Goal: Task Accomplishment & Management: Manage account settings

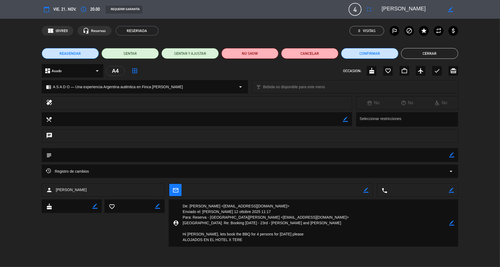
click at [63, 11] on span "vie. 21, nov." at bounding box center [64, 9] width 23 height 7
click at [434, 52] on button "Cerrar" at bounding box center [429, 53] width 57 height 11
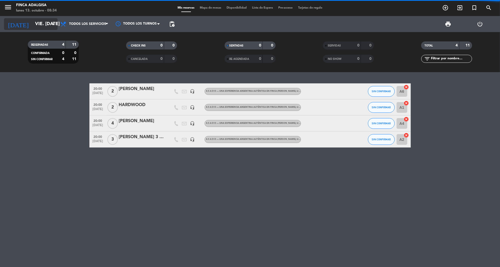
click at [32, 23] on input "vie. [DATE]" at bounding box center [61, 24] width 59 height 11
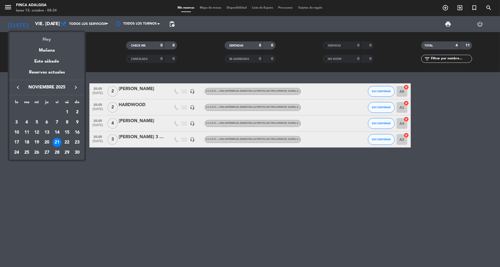
click at [44, 36] on div "Hoy" at bounding box center [46, 37] width 75 height 11
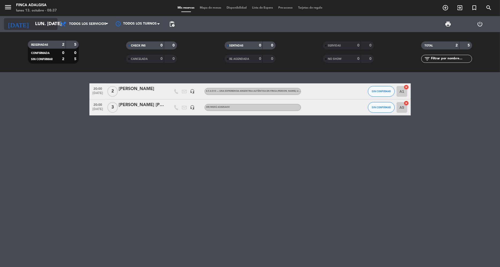
click at [37, 23] on input "lun. [DATE]" at bounding box center [61, 24] width 59 height 11
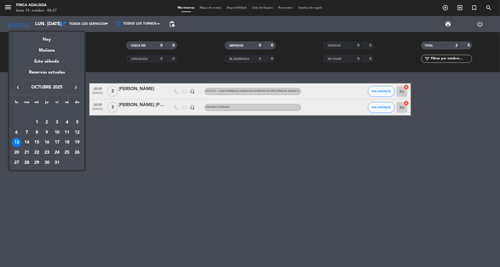
click at [73, 86] on icon "keyboard_arrow_right" at bounding box center [76, 87] width 6 height 6
click at [66, 130] on div "15" at bounding box center [66, 132] width 9 height 9
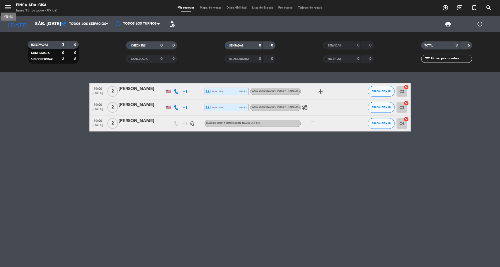
click at [10, 9] on icon "menu" at bounding box center [8, 7] width 8 height 8
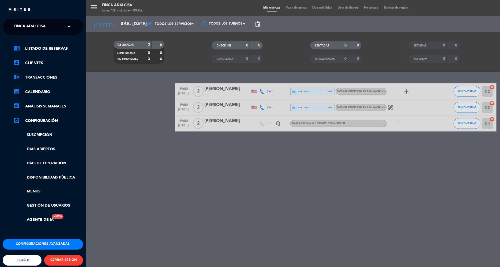
click at [41, 48] on link "chrome_reader_mode Listado de Reservas" at bounding box center [48, 48] width 70 height 6
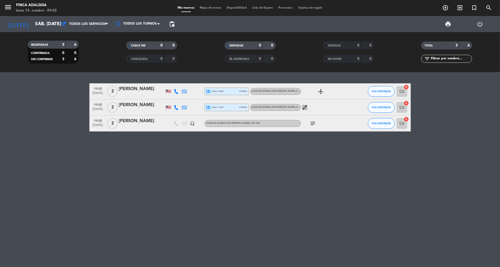
click at [441, 124] on bookings-row "19:00 [DATE] [DATE][PERSON_NAME] local_atm visa * 8238 stripe Clase de cocina c…" at bounding box center [250, 107] width 500 height 48
click at [48, 23] on input "sáb. [DATE]" at bounding box center [61, 24] width 59 height 11
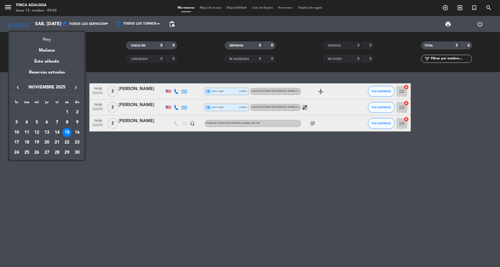
click at [49, 40] on div "Hoy" at bounding box center [46, 37] width 75 height 11
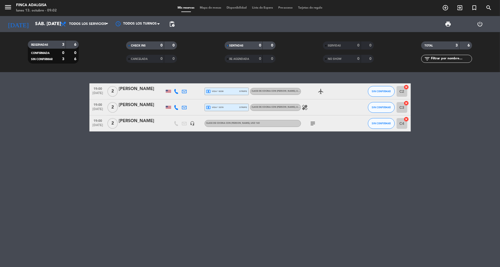
type input "lun. [DATE]"
